Goal: Find specific page/section: Find specific page/section

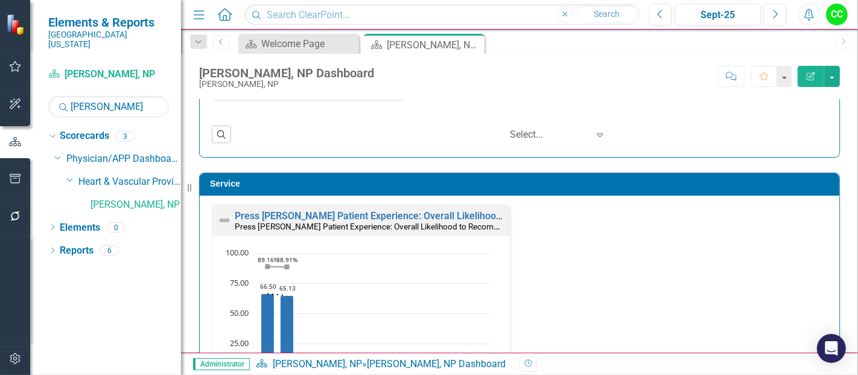
scroll to position [1, 0]
click at [112, 96] on input "[PERSON_NAME]" at bounding box center [108, 106] width 121 height 21
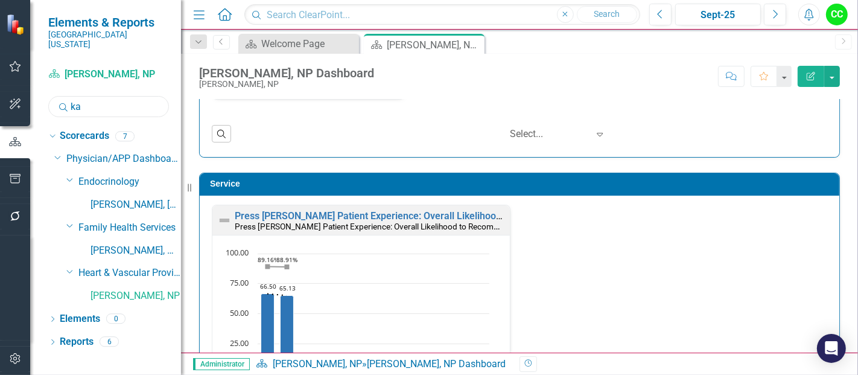
type input "k"
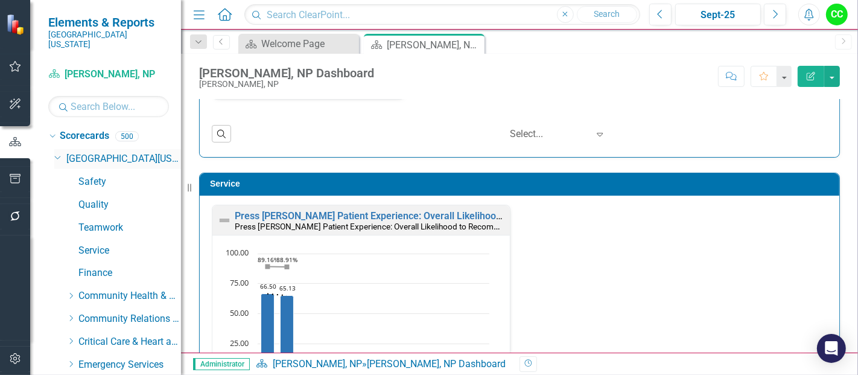
click at [57, 152] on icon "Dropdown" at bounding box center [57, 156] width 7 height 9
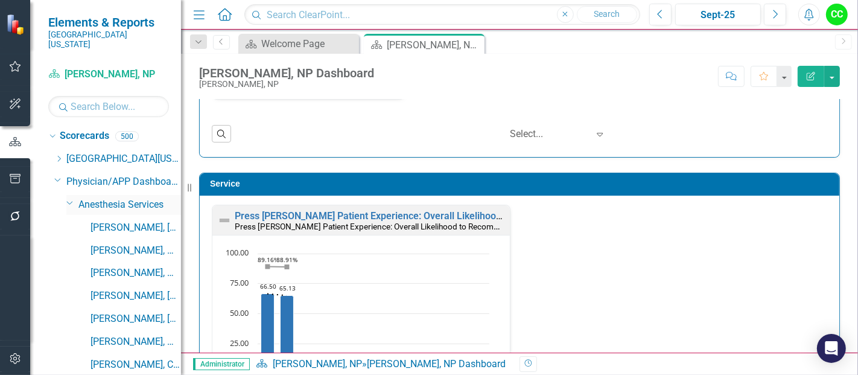
click at [68, 198] on icon "Dropdown" at bounding box center [69, 202] width 7 height 9
click at [71, 221] on icon "Dropdown" at bounding box center [69, 225] width 7 height 9
click at [58, 175] on icon "Dropdown" at bounding box center [57, 179] width 7 height 9
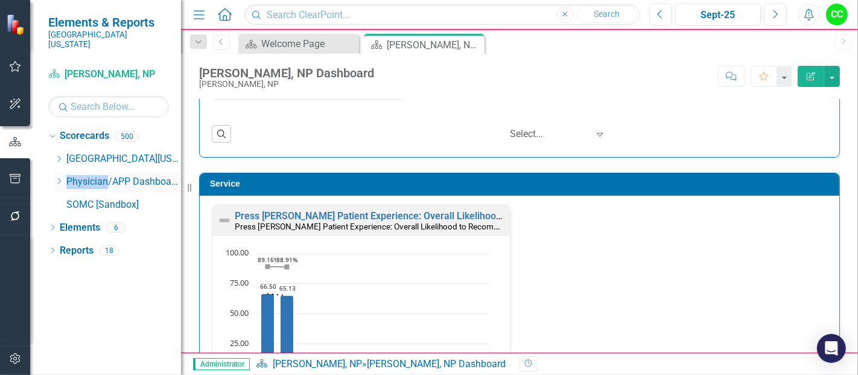
click at [58, 177] on icon "Dropdown" at bounding box center [58, 180] width 9 height 7
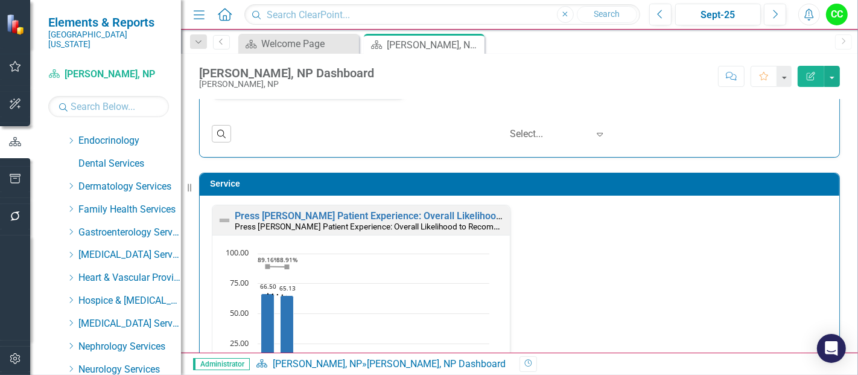
scroll to position [155, 0]
click at [73, 274] on icon "Dropdown" at bounding box center [70, 277] width 9 height 7
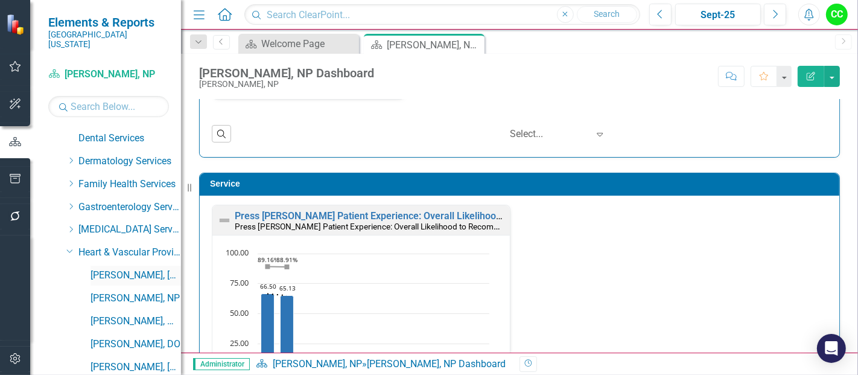
click at [122, 268] on link "[PERSON_NAME], [GEOGRAPHIC_DATA]" at bounding box center [135, 275] width 90 height 14
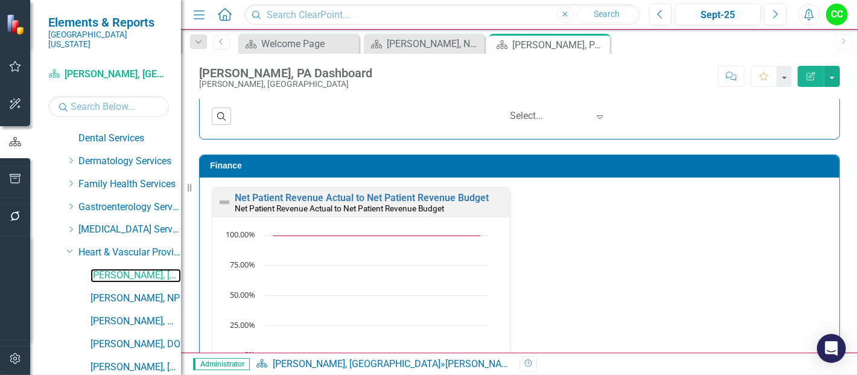
scroll to position [1820, 0]
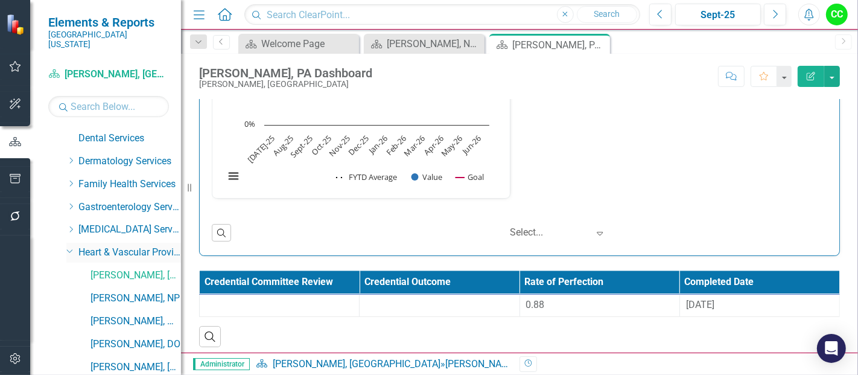
click at [68, 246] on icon "Dropdown" at bounding box center [69, 250] width 7 height 9
